Goal: Transaction & Acquisition: Purchase product/service

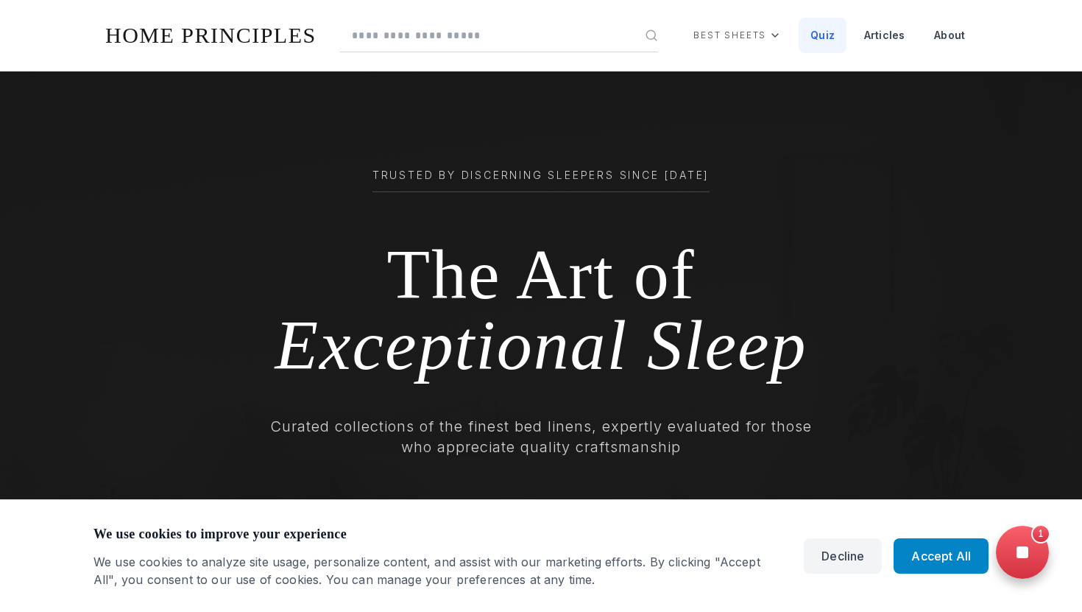
click at [825, 38] on link "Quiz" at bounding box center [822, 35] width 48 height 35
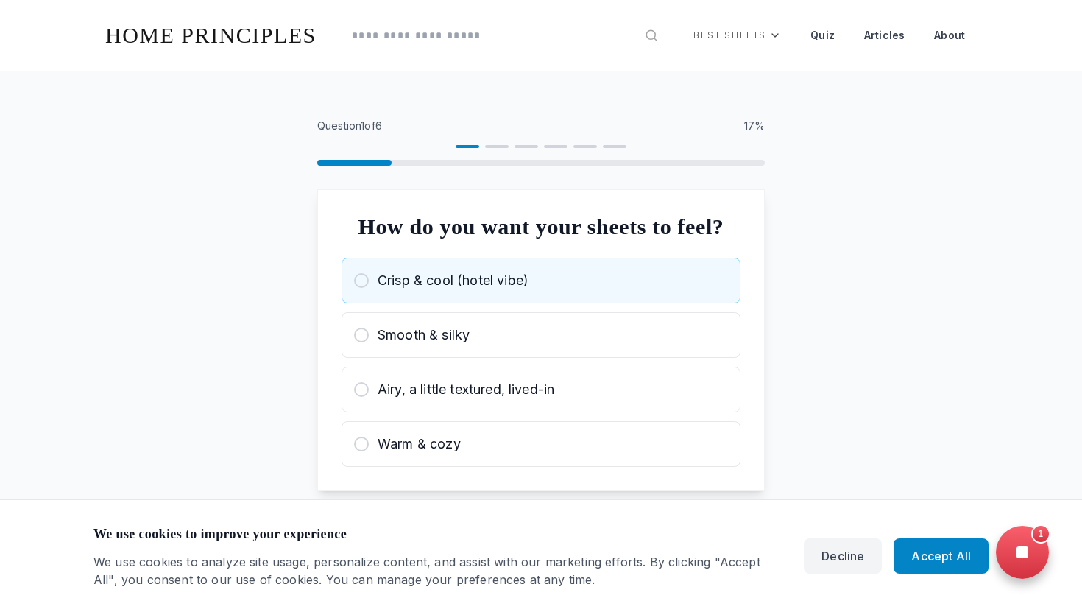
click at [359, 288] on div at bounding box center [361, 280] width 15 height 15
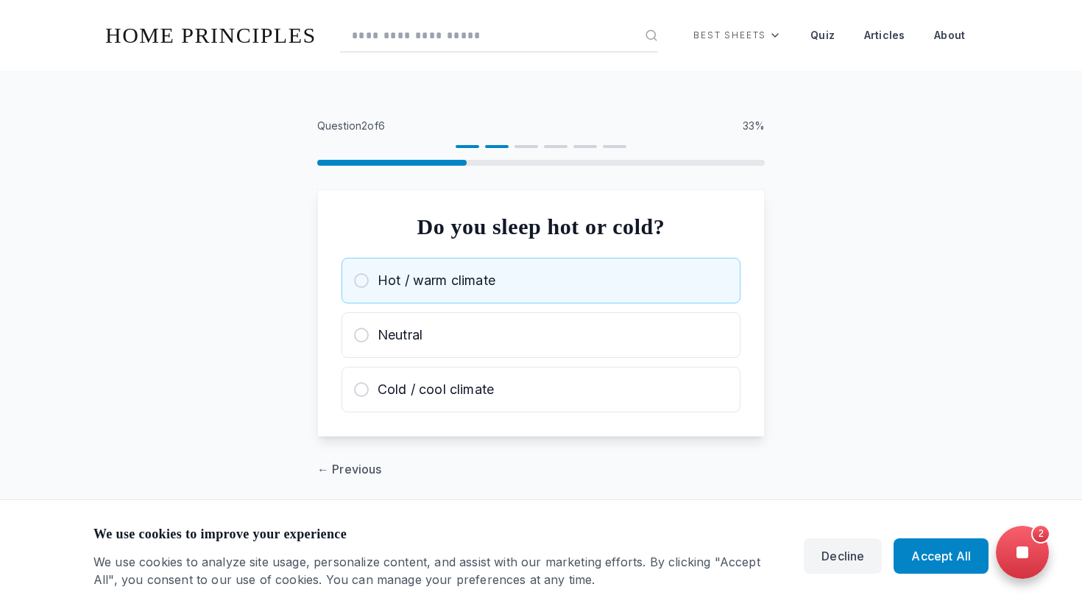
click at [352, 288] on button "Hot / warm climate" at bounding box center [540, 281] width 399 height 46
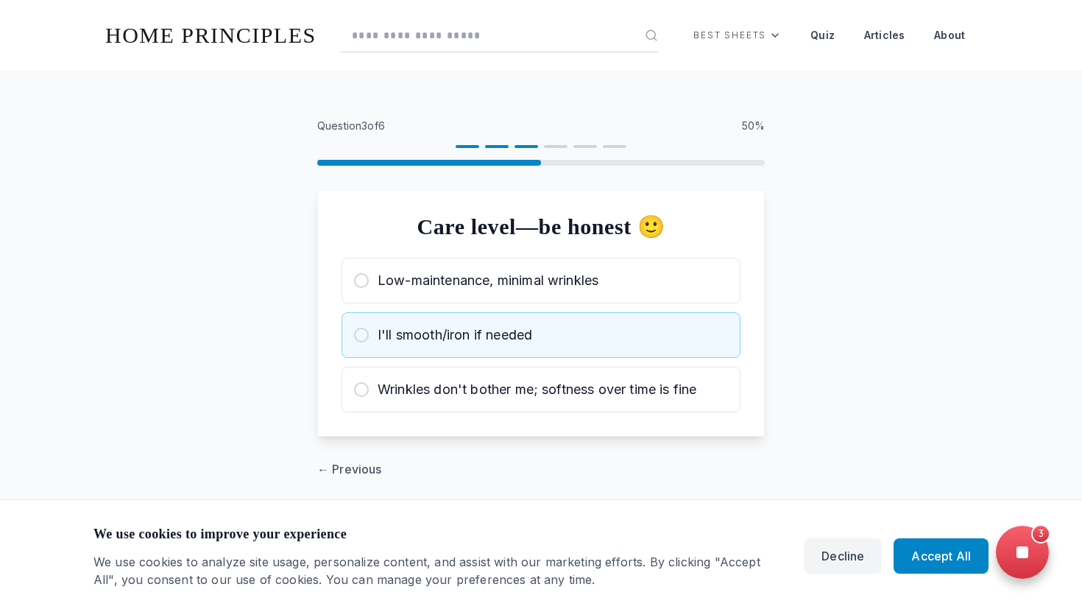
click at [364, 327] on div "I'll smooth/iron if needed" at bounding box center [541, 335] width 374 height 21
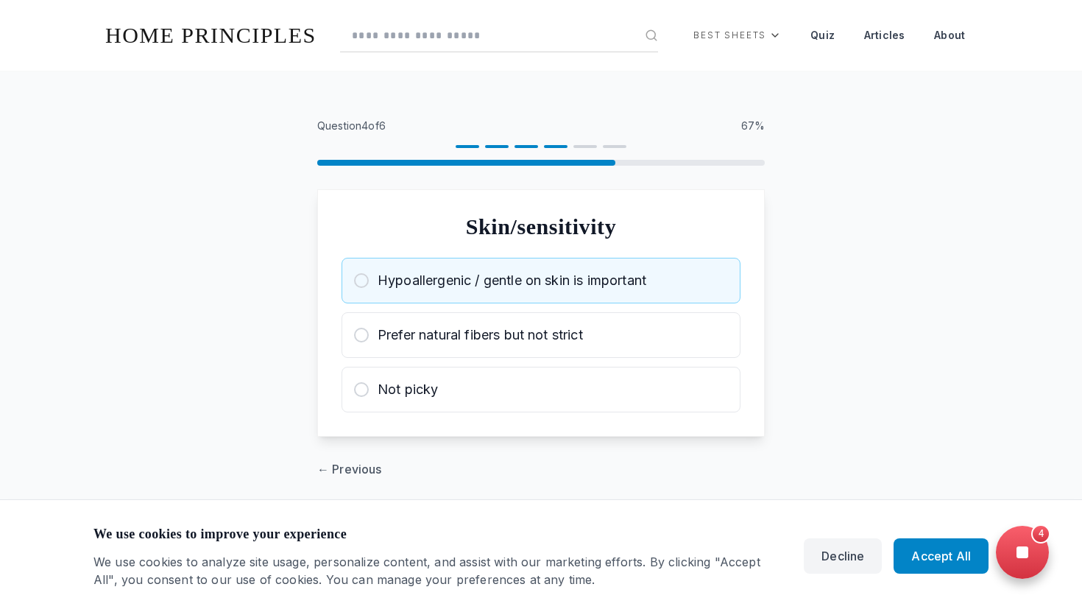
click at [362, 278] on div at bounding box center [361, 280] width 15 height 15
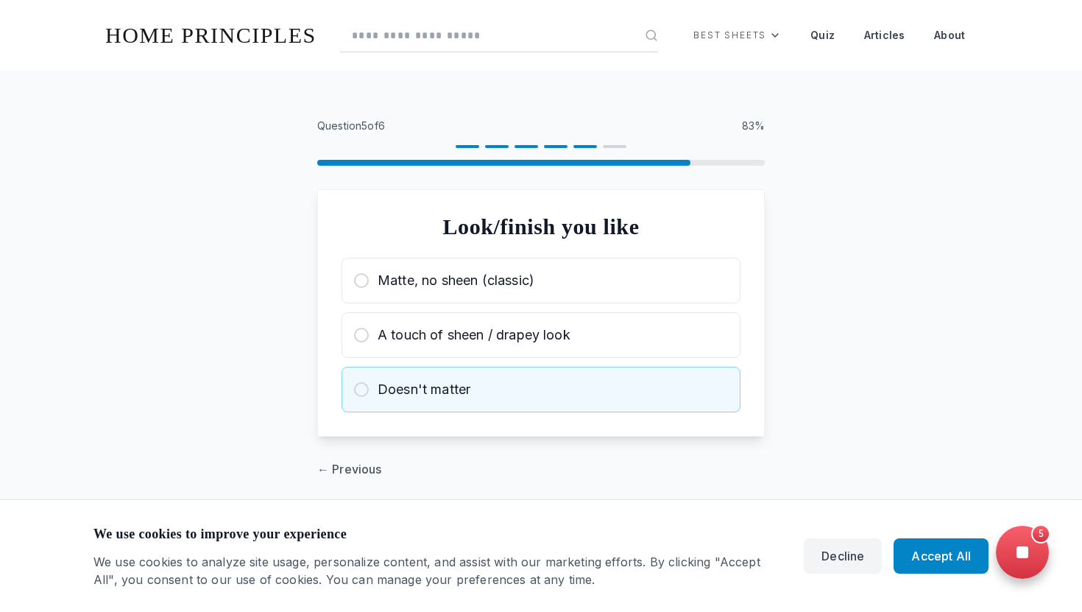
click at [366, 383] on div at bounding box center [361, 389] width 15 height 15
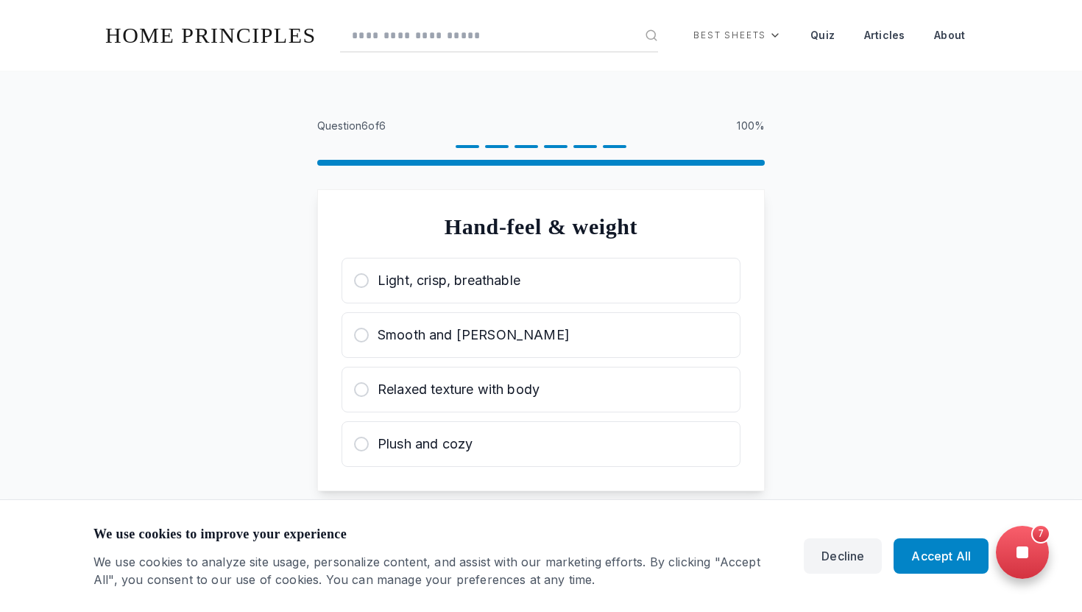
click at [366, 383] on div at bounding box center [361, 389] width 15 height 15
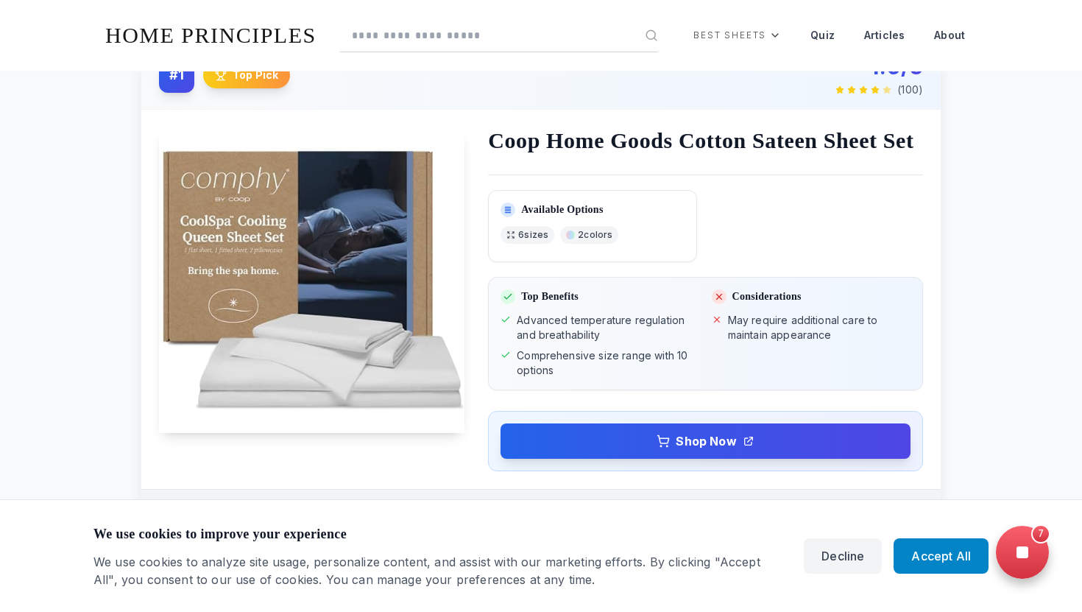
scroll to position [641, 0]
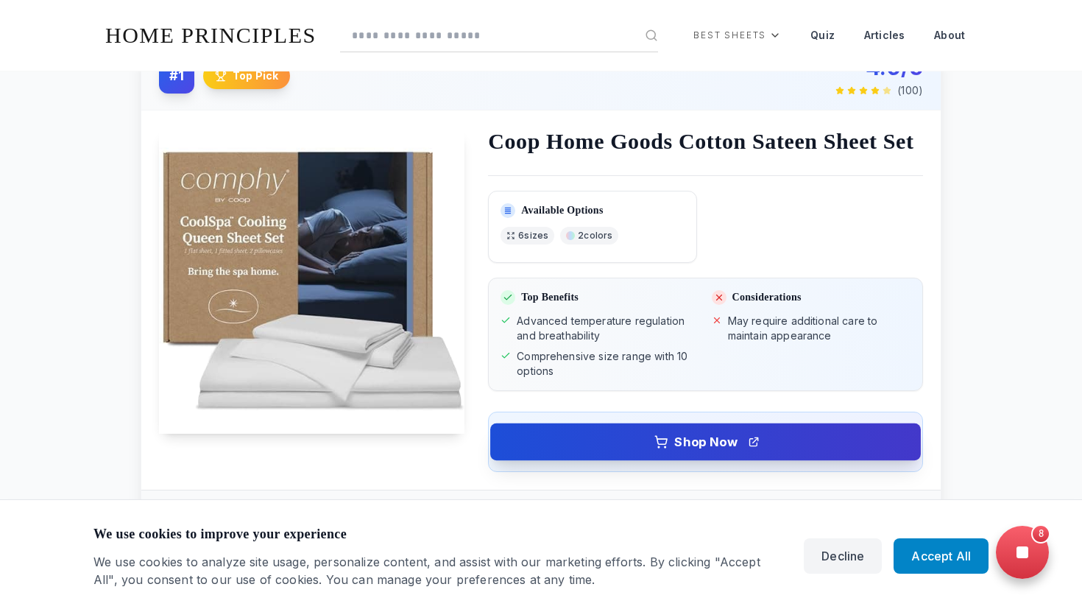
click at [614, 460] on link "Shop Now" at bounding box center [705, 441] width 430 height 37
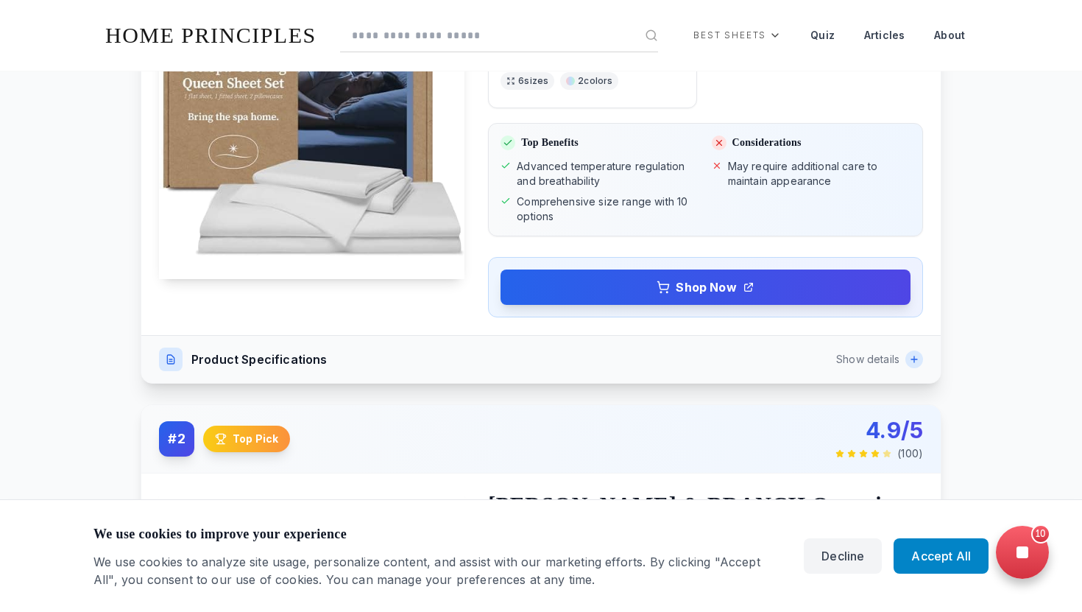
scroll to position [796, 0]
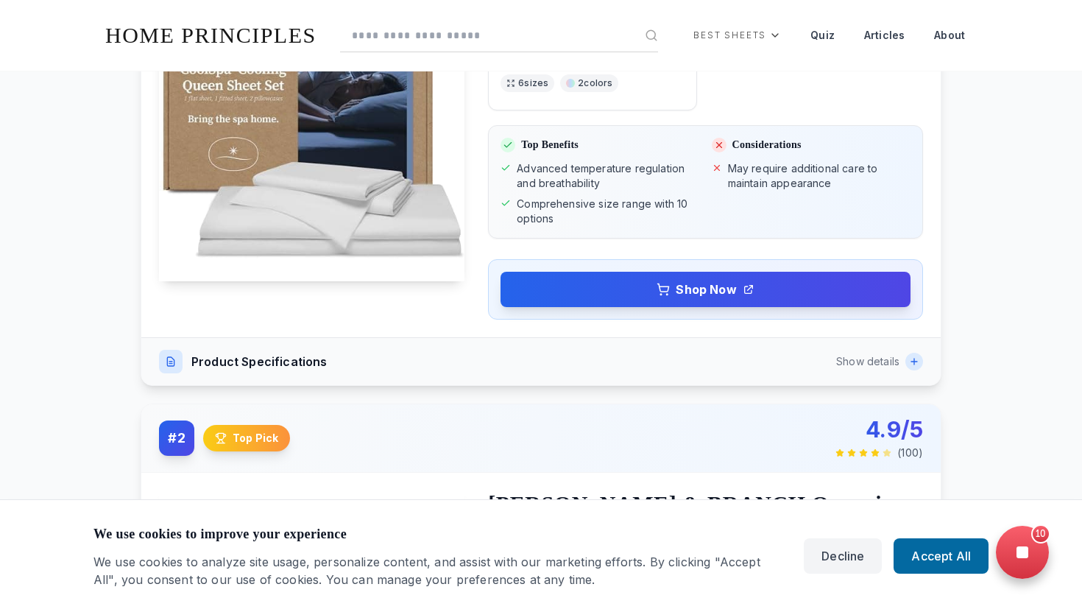
click at [949, 567] on button "Accept All" at bounding box center [940, 555] width 95 height 35
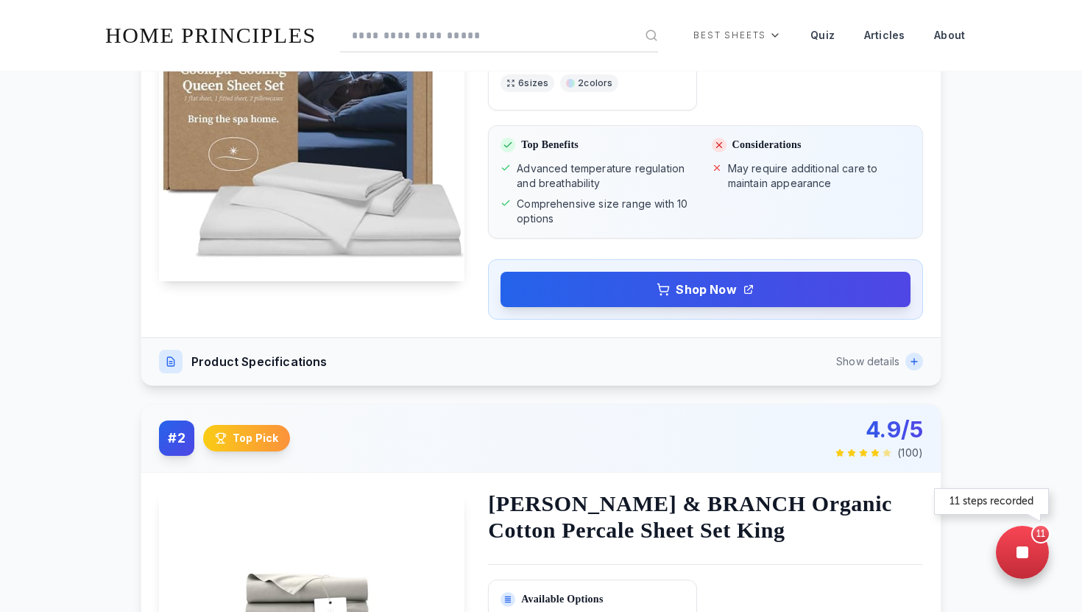
click at [1019, 548] on icon at bounding box center [1022, 552] width 12 height 12
